Goal: Task Accomplishment & Management: Manage account settings

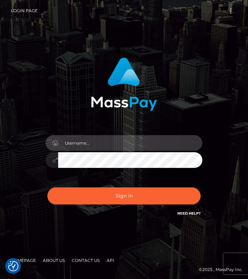
click at [112, 142] on input "text" at bounding box center [130, 143] width 144 height 16
type input "YWl5YS5qYXBhbi4yMDAwQGdtYWlsLmNvbQ=="
click at [47, 187] on button "Sign in" at bounding box center [123, 195] width 153 height 17
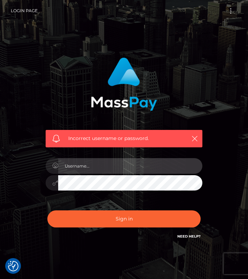
click at [67, 164] on input "text" at bounding box center [130, 166] width 144 height 16
type input "[EMAIL_ADDRESS][DOMAIN_NAME]"
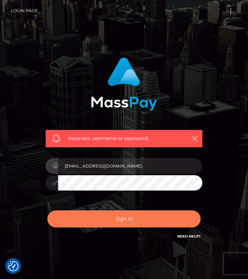
click at [112, 215] on button "Sign in" at bounding box center [123, 218] width 153 height 17
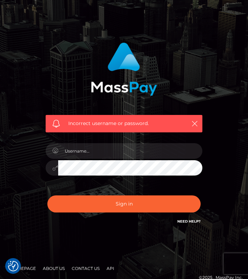
scroll to position [26, 0]
